Goal: Navigation & Orientation: Find specific page/section

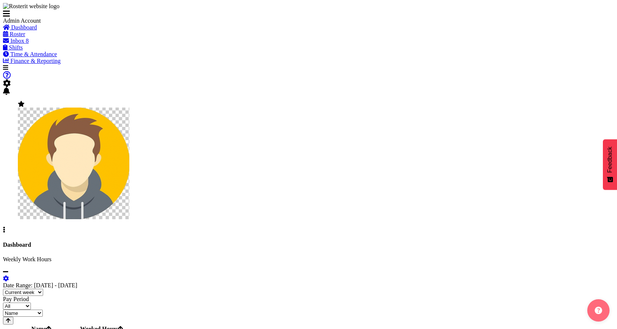
click at [25, 37] on span "Roster" at bounding box center [18, 34] width 16 height 6
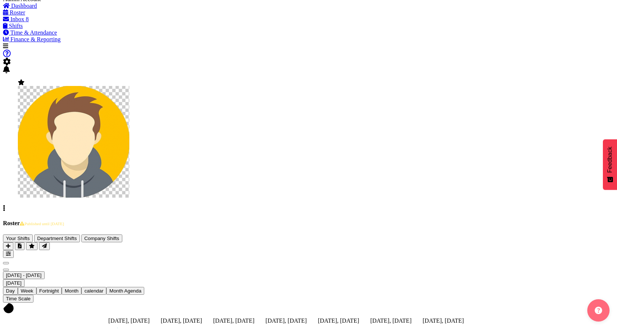
scroll to position [21, 0]
drag, startPoint x: 408, startPoint y: 111, endPoint x: 404, endPoint y: 115, distance: 6.3
drag, startPoint x: 548, startPoint y: 90, endPoint x: 308, endPoint y: 185, distance: 258.6
drag, startPoint x: 300, startPoint y: 154, endPoint x: 410, endPoint y: 193, distance: 116.1
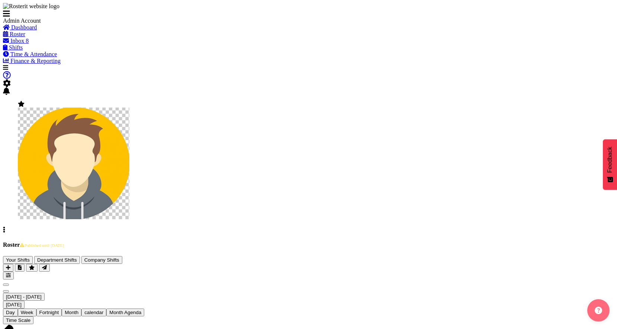
scroll to position [35, 0]
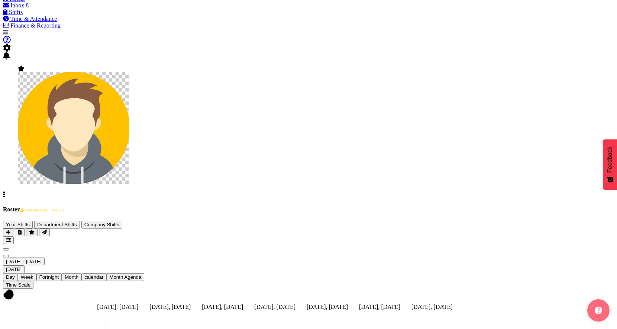
drag, startPoint x: 306, startPoint y: 143, endPoint x: 322, endPoint y: 134, distance: 17.9
drag, startPoint x: 304, startPoint y: 136, endPoint x: 306, endPoint y: 172, distance: 36.8
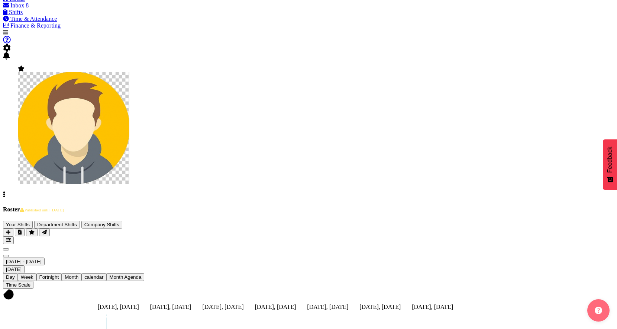
scroll to position [0, 0]
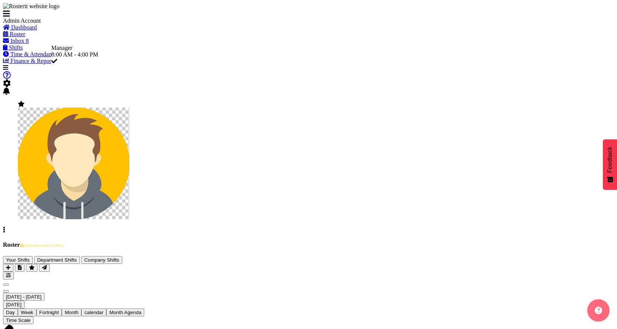
drag, startPoint x: 256, startPoint y: 175, endPoint x: 299, endPoint y: 166, distance: 44.1
drag, startPoint x: 299, startPoint y: 179, endPoint x: 299, endPoint y: 169, distance: 10.4
drag, startPoint x: 298, startPoint y: 194, endPoint x: 298, endPoint y: 184, distance: 9.7
